Goal: Task Accomplishment & Management: Manage account settings

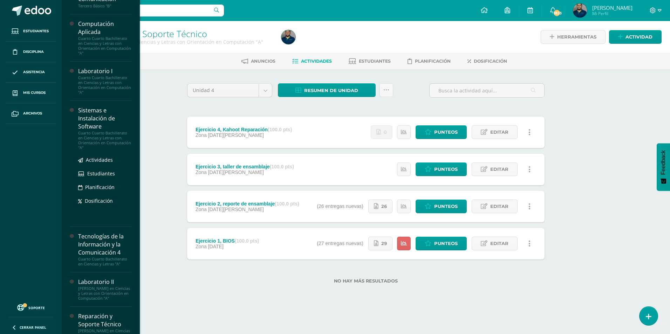
scroll to position [210, 0]
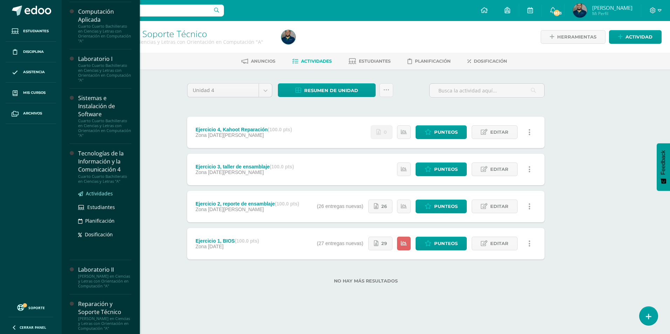
click at [104, 195] on span "Actividades" at bounding box center [99, 193] width 27 height 7
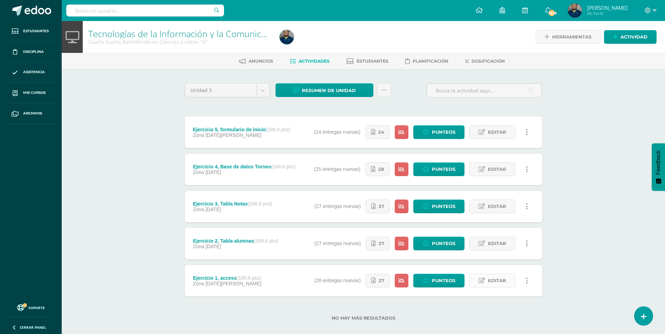
click at [496, 283] on span "Editar" at bounding box center [497, 281] width 18 height 13
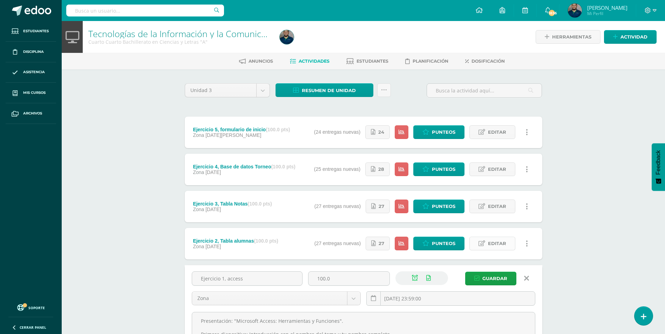
click at [499, 243] on span "Editar" at bounding box center [497, 243] width 18 height 13
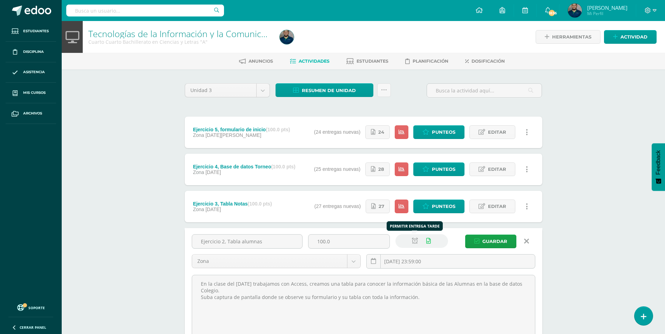
click at [413, 241] on icon at bounding box center [415, 241] width 6 height 6
click at [486, 243] on span "Guardar" at bounding box center [494, 241] width 25 height 13
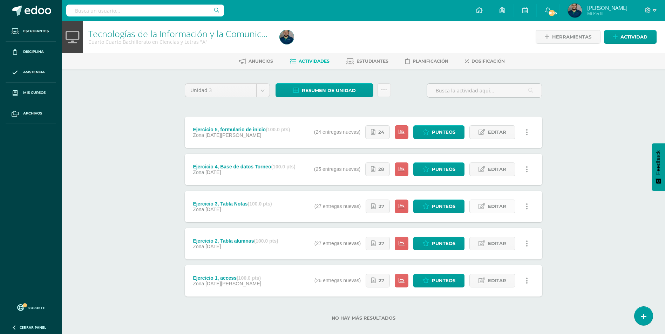
click at [495, 210] on span "Editar" at bounding box center [497, 206] width 18 height 13
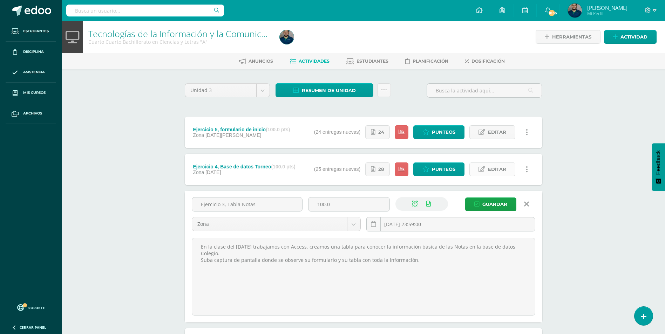
click at [501, 172] on span "Editar" at bounding box center [497, 169] width 18 height 13
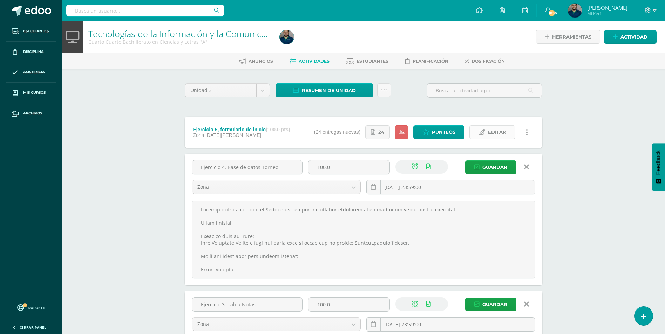
click at [495, 134] on span "Editar" at bounding box center [497, 132] width 18 height 13
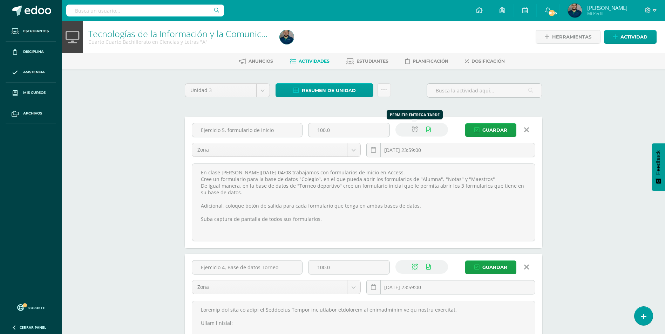
click at [413, 131] on icon at bounding box center [415, 130] width 6 height 6
click at [491, 130] on span "Guardar" at bounding box center [494, 130] width 25 height 13
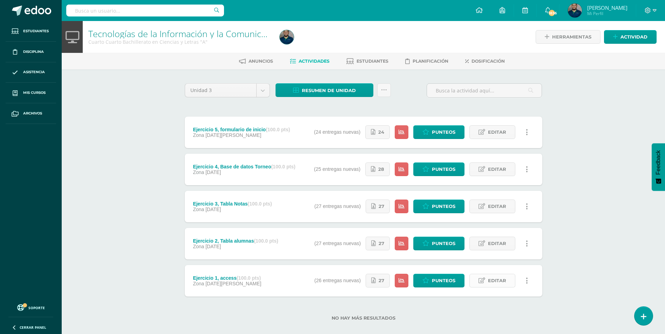
click at [494, 279] on span "Editar" at bounding box center [497, 281] width 18 height 13
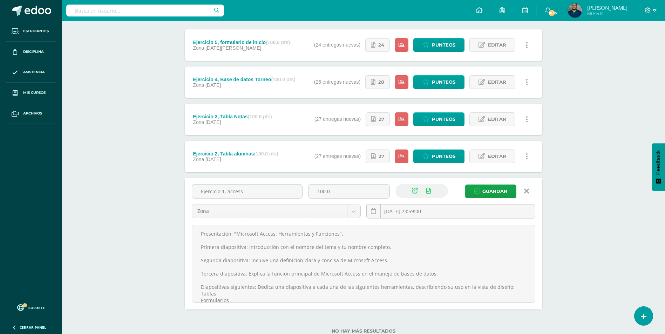
scroll to position [105, 0]
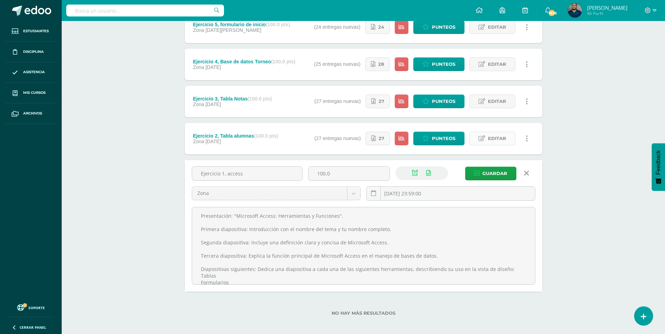
click at [490, 136] on span "Editar" at bounding box center [497, 138] width 18 height 13
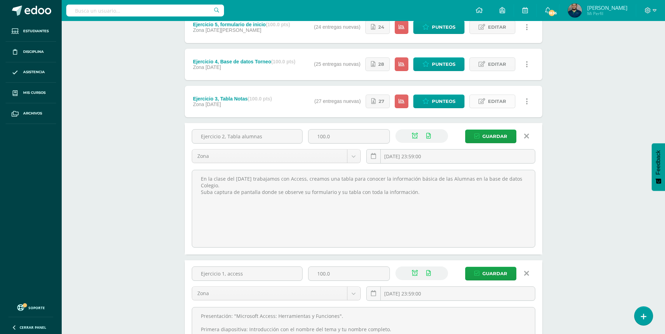
click at [489, 102] on span "Editar" at bounding box center [497, 101] width 18 height 13
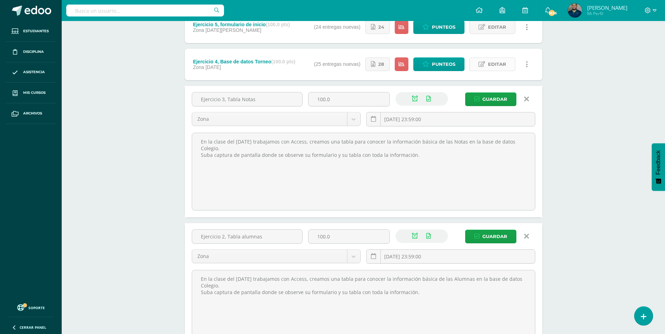
click at [486, 65] on link "Editar" at bounding box center [492, 65] width 46 height 14
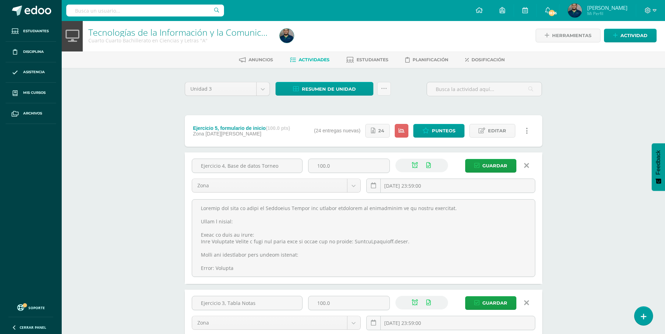
scroll to position [0, 0]
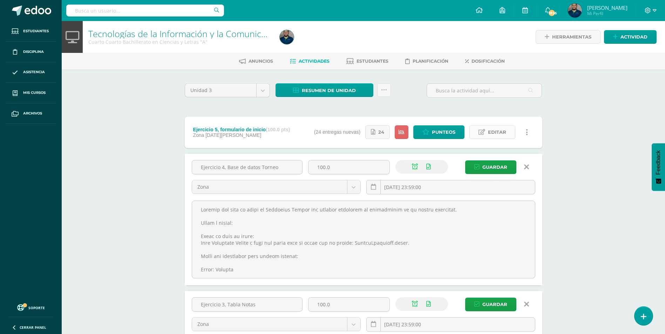
click at [493, 132] on span "Editar" at bounding box center [497, 132] width 18 height 13
